Goal: Transaction & Acquisition: Subscribe to service/newsletter

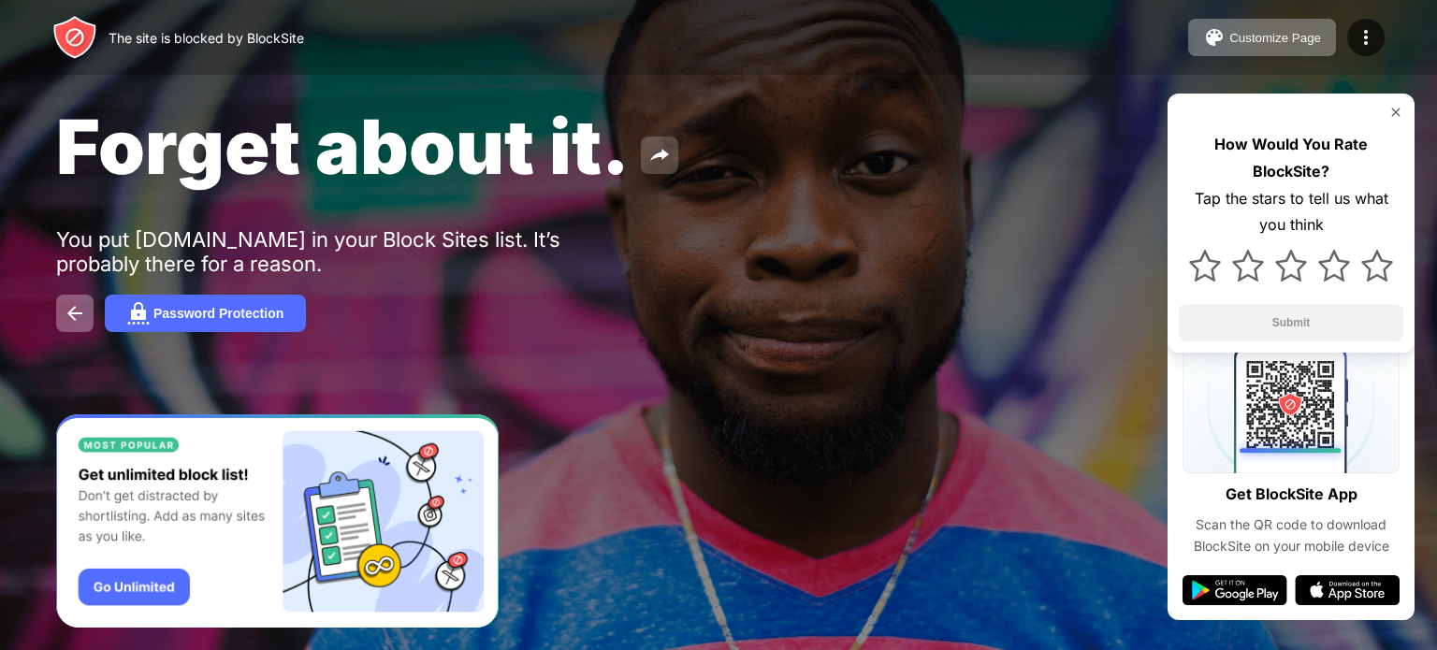
click at [662, 156] on img at bounding box center [659, 155] width 22 height 22
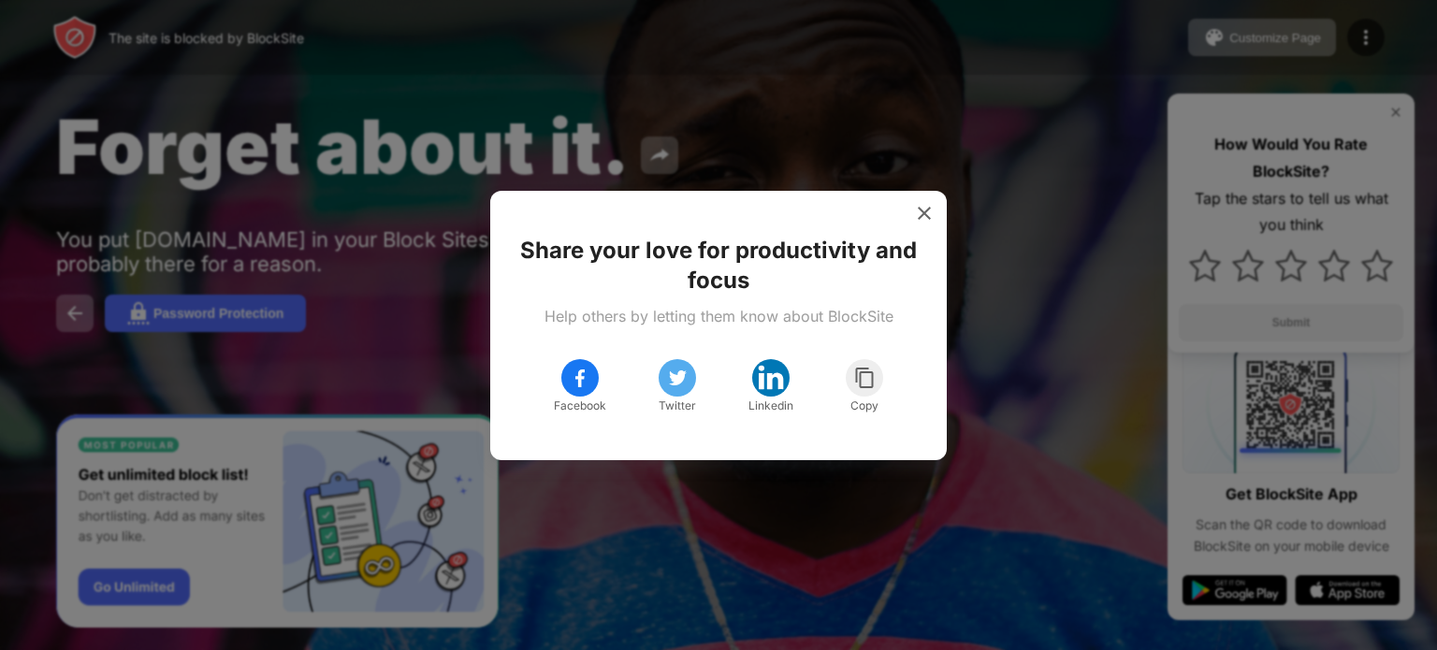
click at [857, 367] on img at bounding box center [864, 378] width 23 height 22
click at [923, 216] on img at bounding box center [924, 213] width 19 height 19
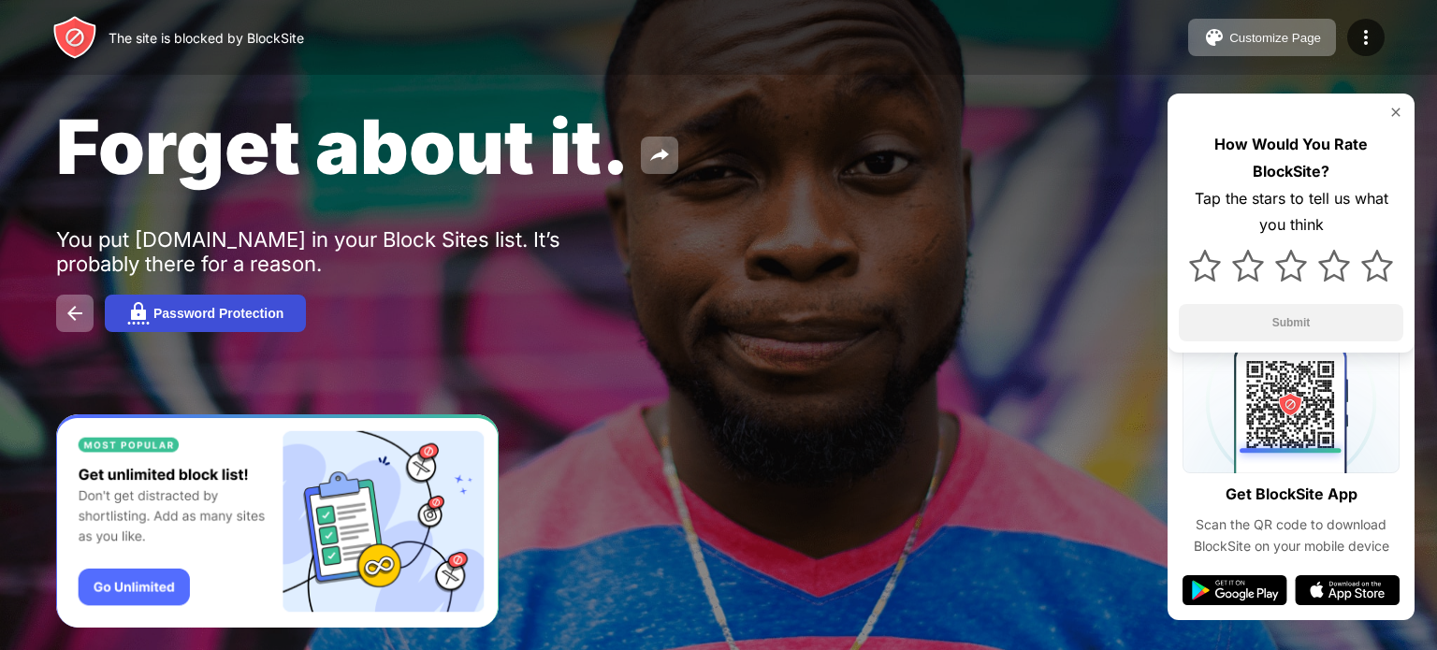
click at [217, 310] on div "Password Protection" at bounding box center [218, 313] width 130 height 15
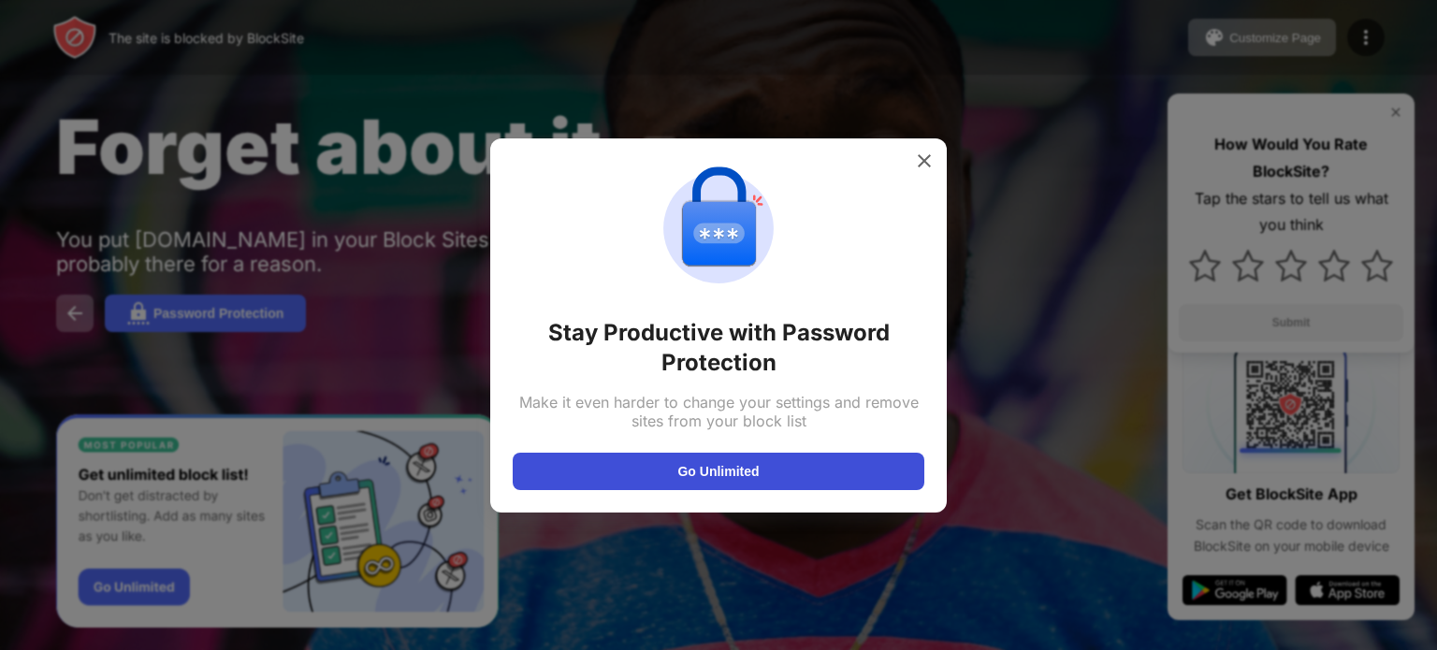
click at [714, 476] on button "Go Unlimited" at bounding box center [719, 471] width 412 height 37
